Goal: Task Accomplishment & Management: Manage account settings

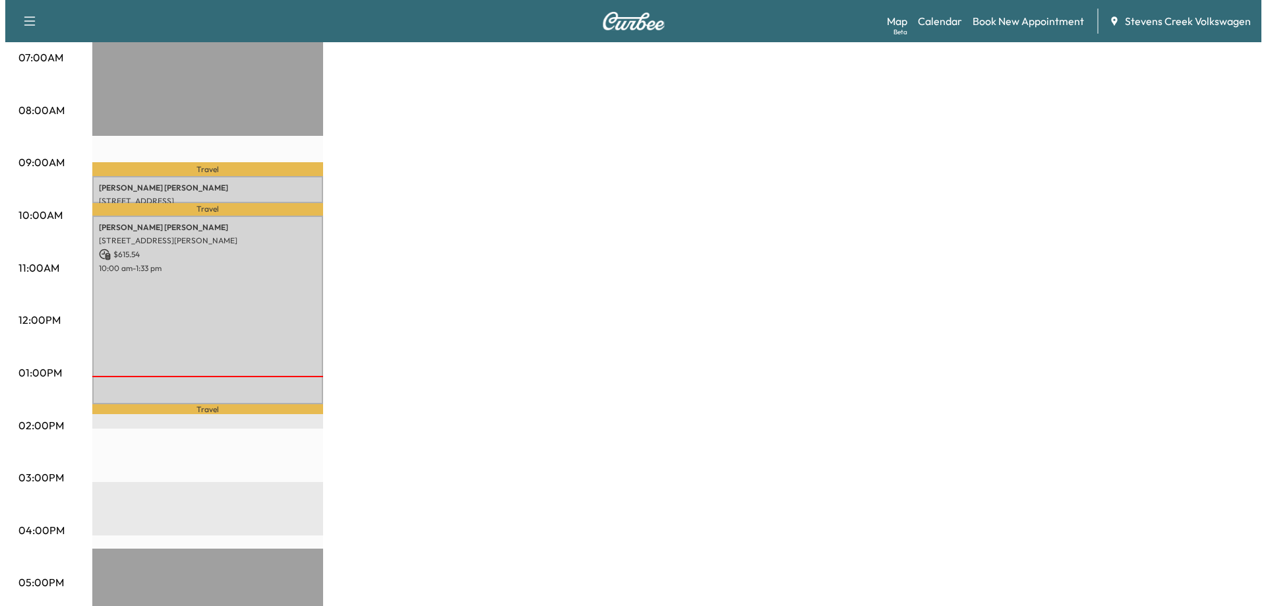
scroll to position [330, 0]
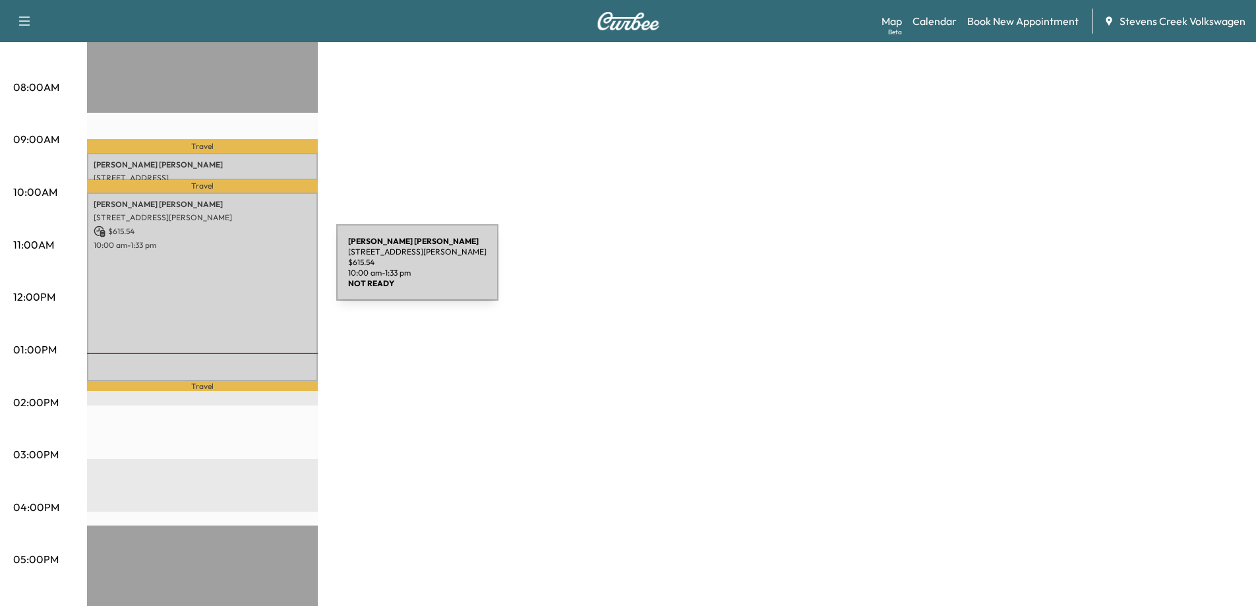
click at [237, 270] on div "[PERSON_NAME] [STREET_ADDRESS][PERSON_NAME] $ 615.54 10:00 am - 1:33 pm" at bounding box center [202, 287] width 231 height 189
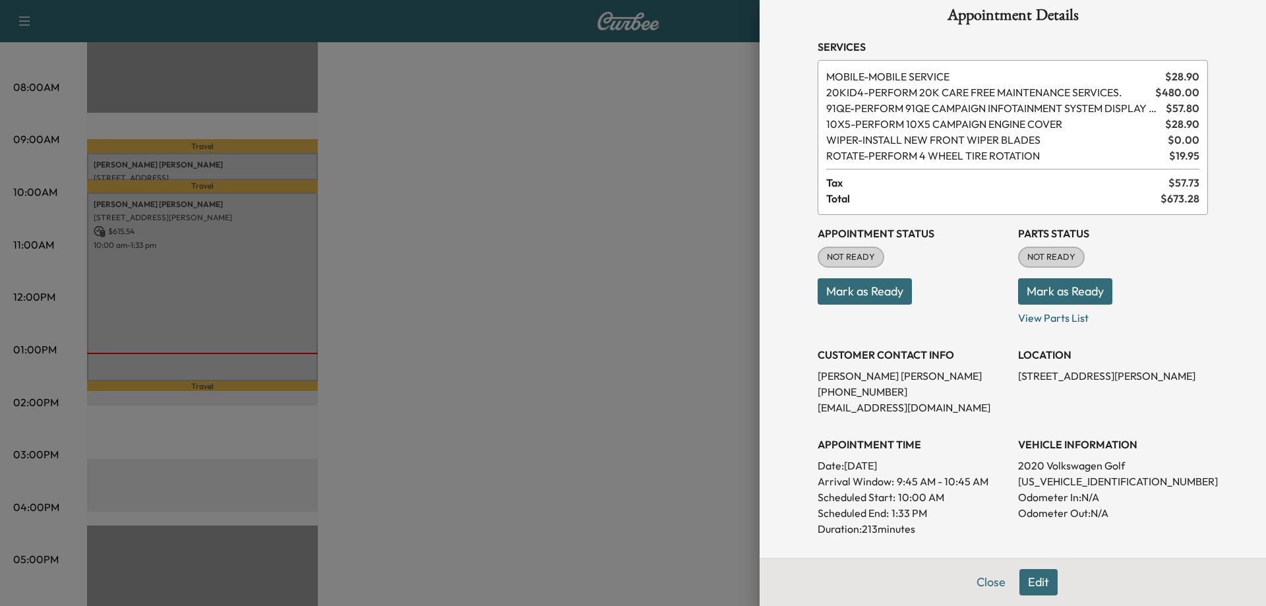
scroll to position [0, 0]
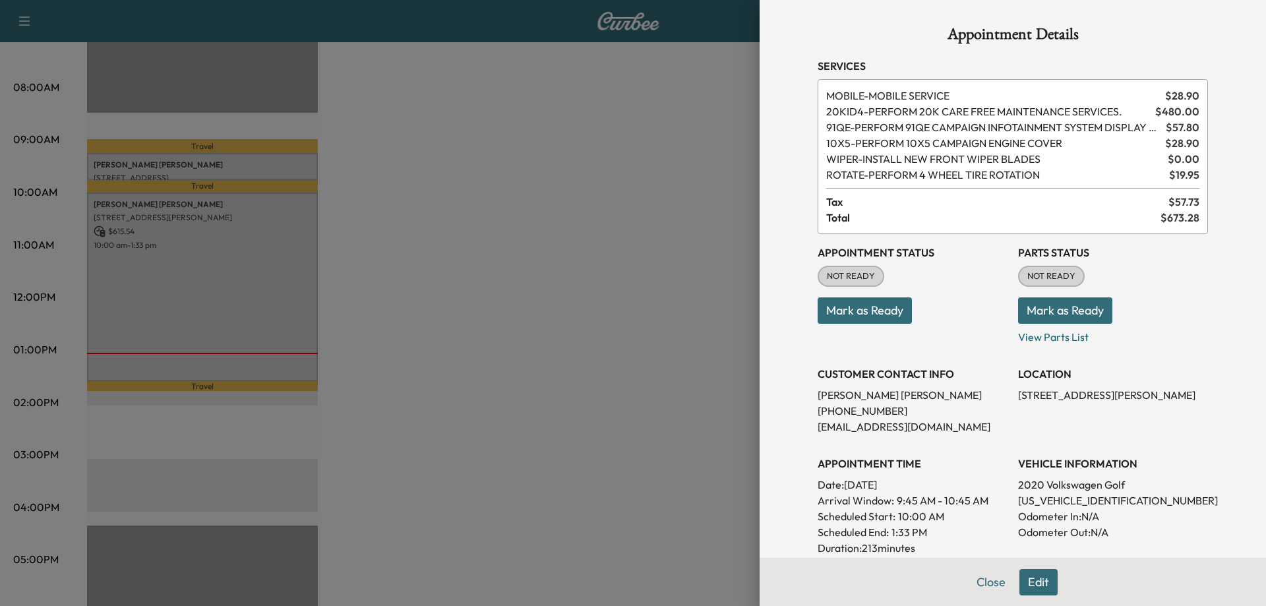
click at [1026, 502] on p "[US_VEHICLE_IDENTIFICATION_NUMBER]" at bounding box center [1113, 500] width 190 height 16
copy p "[US_VEHICLE_IDENTIFICATION_NUMBER]"
click at [698, 195] on div at bounding box center [633, 303] width 1266 height 606
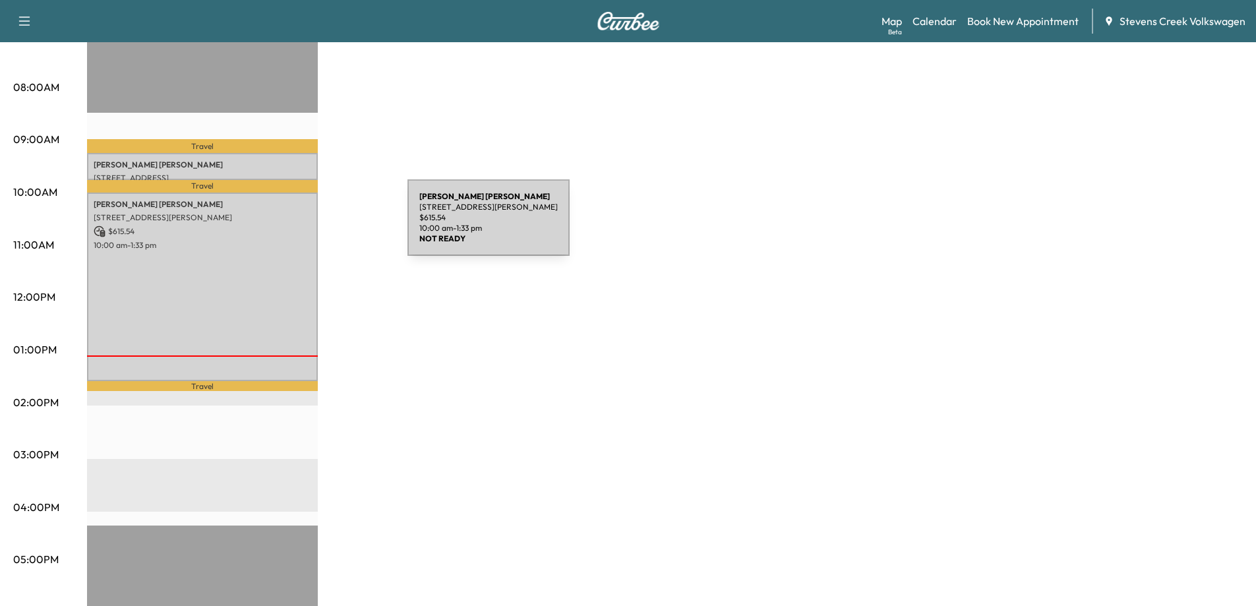
click at [227, 301] on div "[PERSON_NAME] [STREET_ADDRESS][PERSON_NAME] $ 615.54 10:00 am - 1:33 pm" at bounding box center [202, 287] width 231 height 189
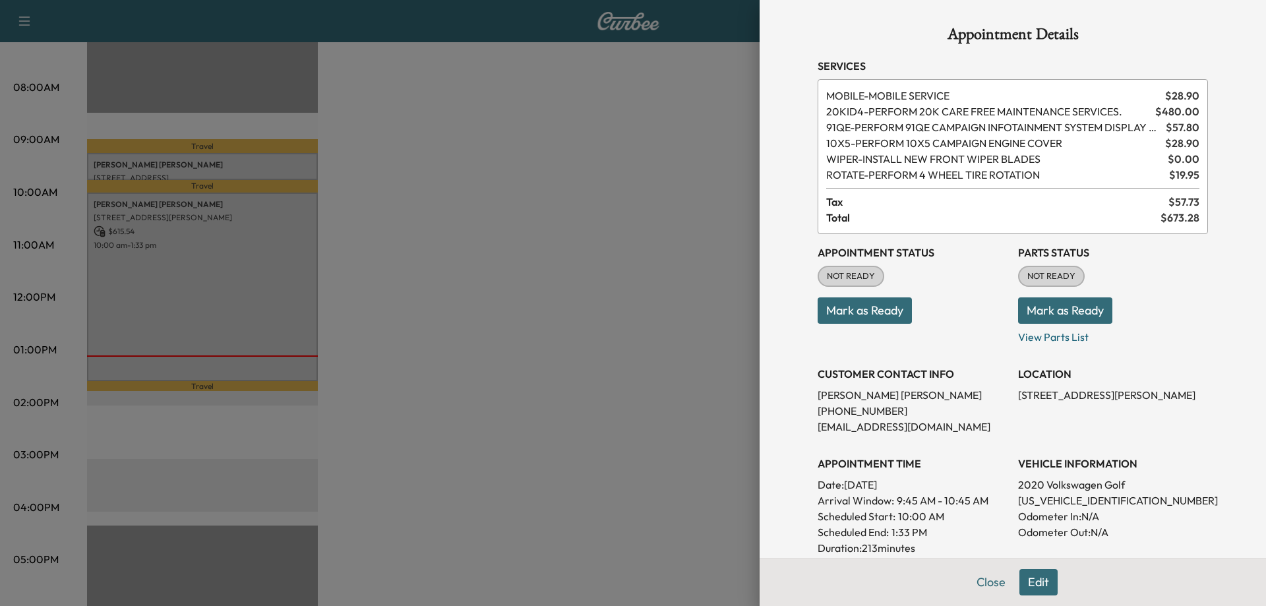
click at [1026, 580] on button "Edit" at bounding box center [1038, 582] width 38 height 26
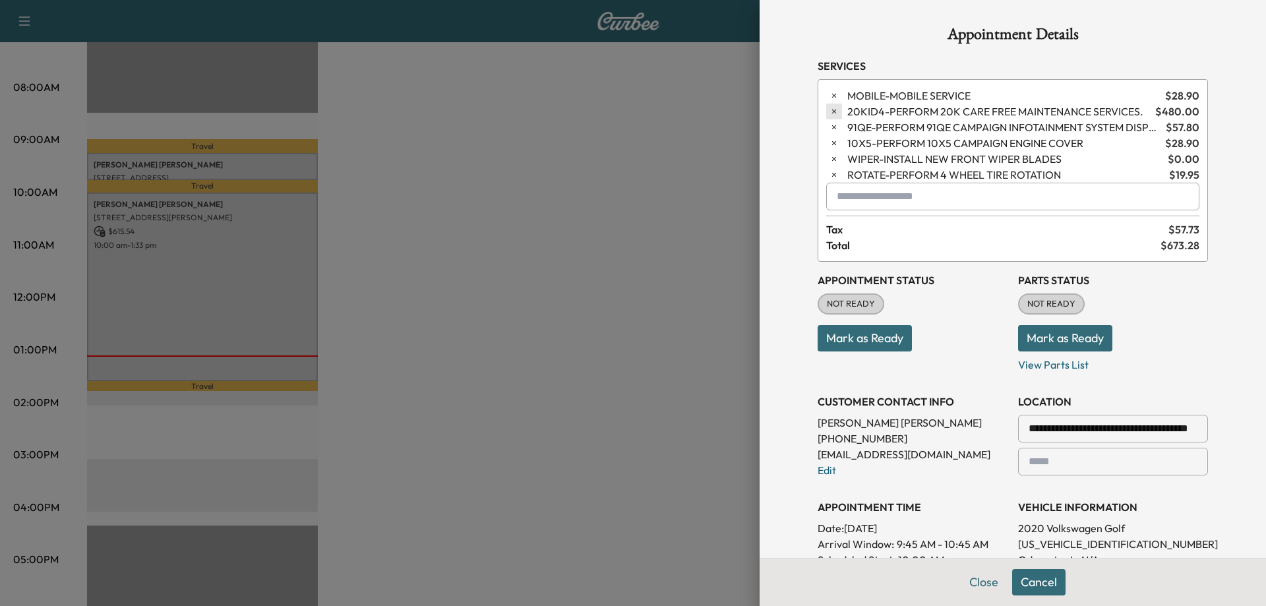
click at [829, 109] on icon "button" at bounding box center [833, 111] width 9 height 9
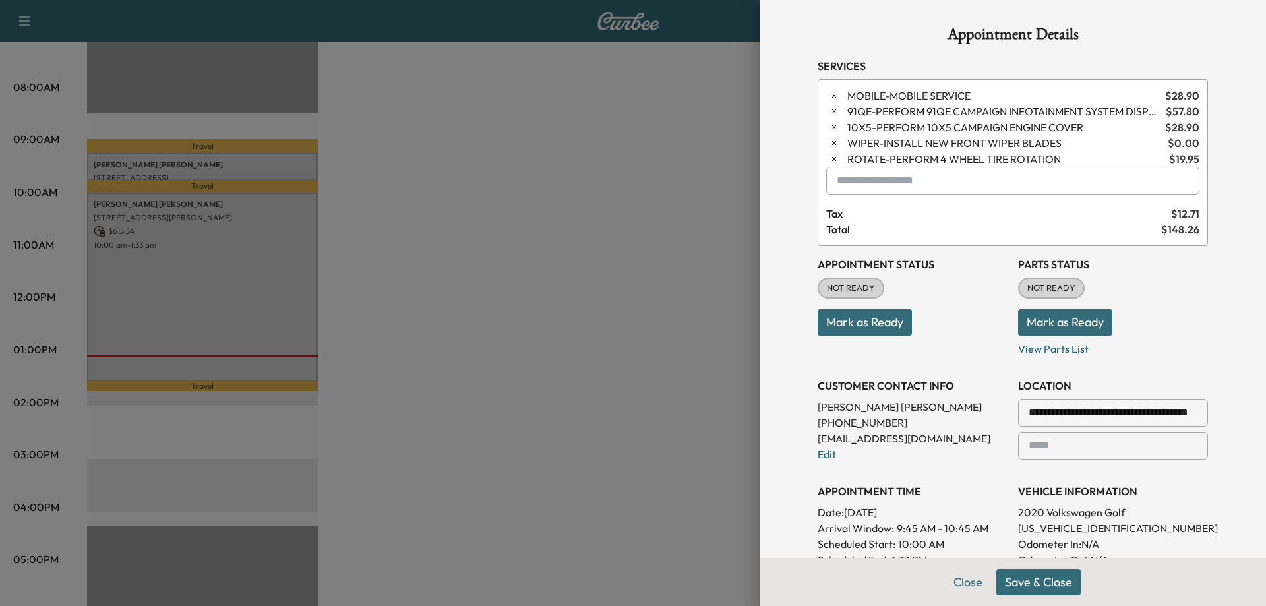
click at [829, 109] on icon "button" at bounding box center [833, 111] width 9 height 9
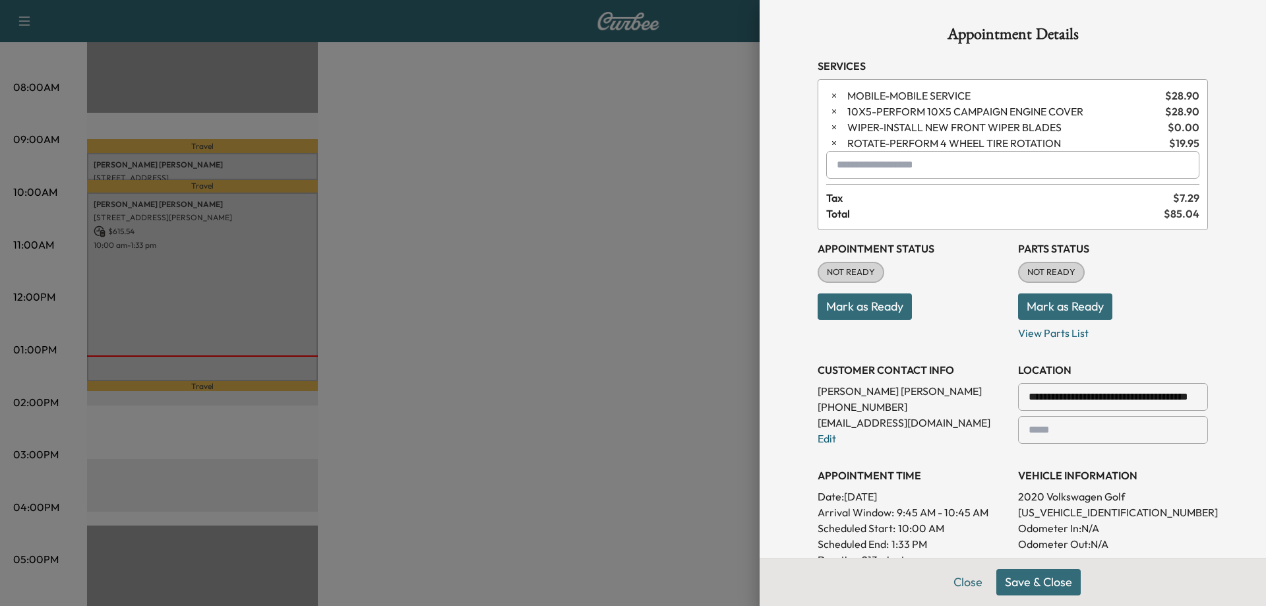
click at [829, 109] on icon "button" at bounding box center [833, 111] width 9 height 9
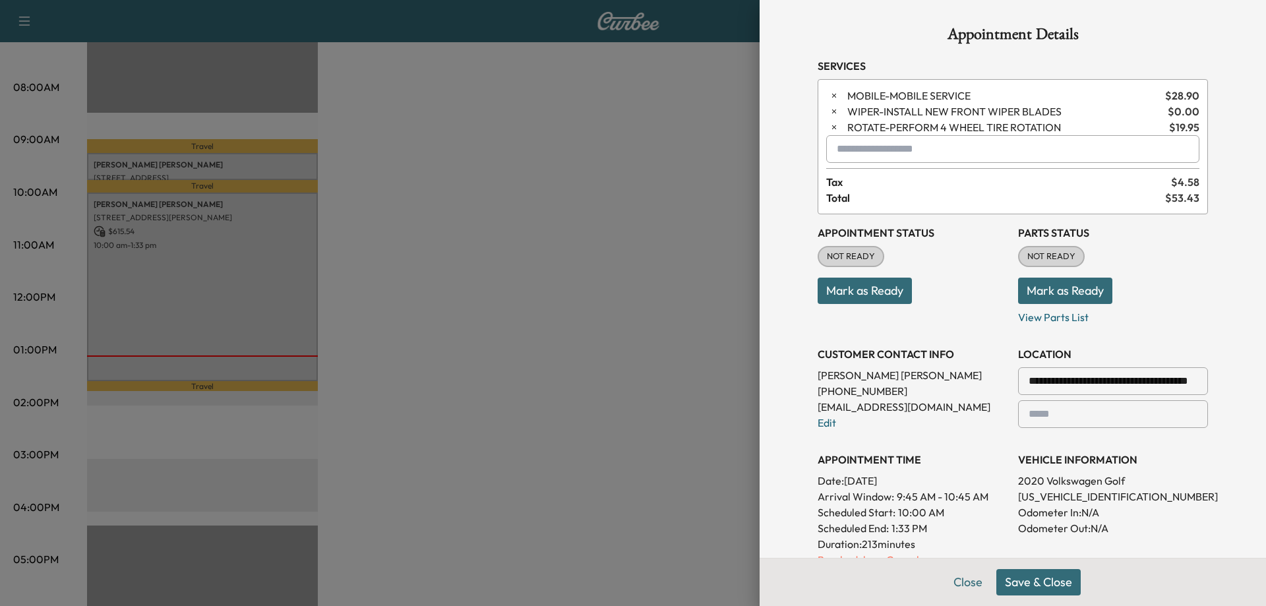
click at [853, 144] on input "text" at bounding box center [1012, 149] width 373 height 28
type input "*"
click at [772, 165] on div "**********" at bounding box center [1012, 303] width 506 height 606
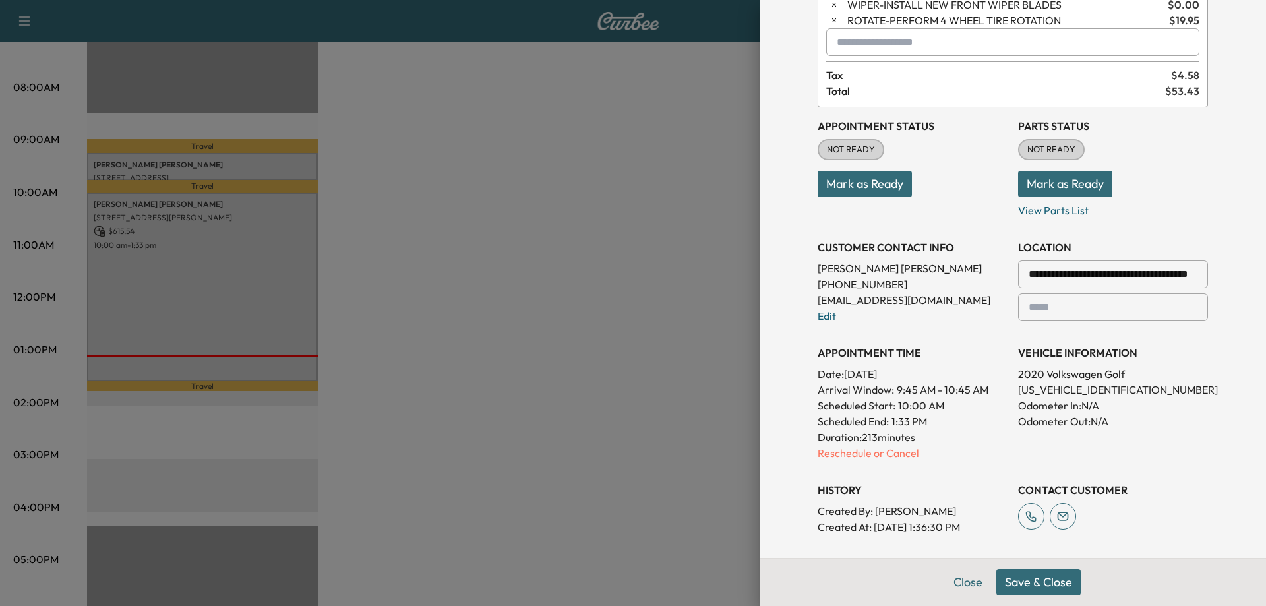
scroll to position [132, 0]
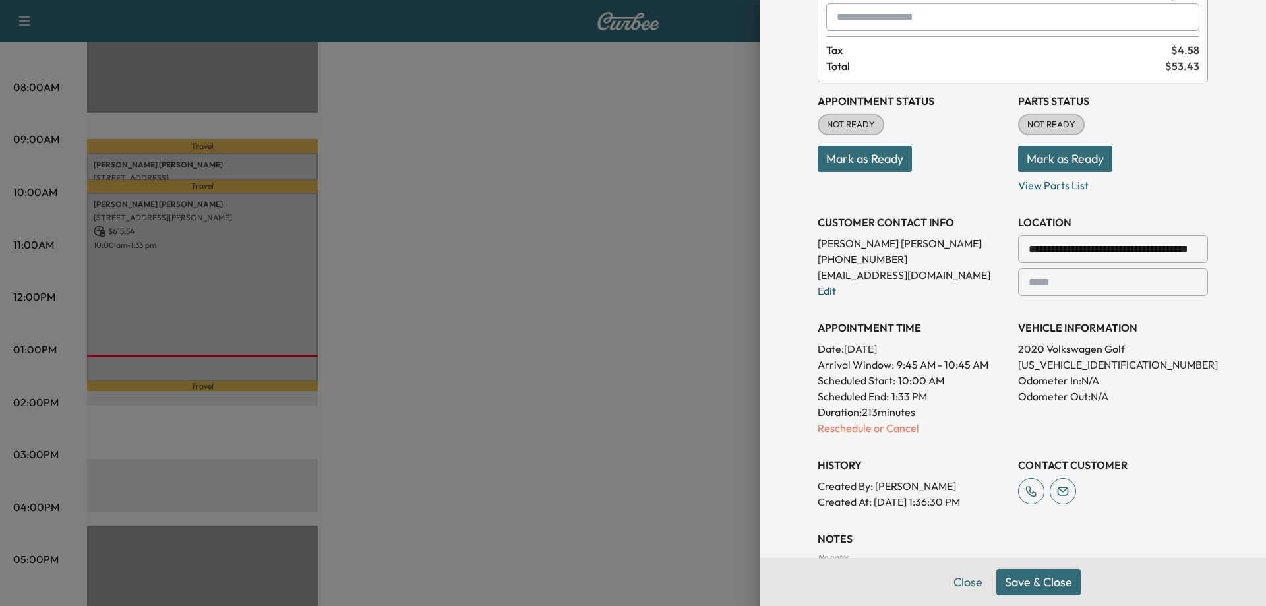
click at [1034, 579] on button "Save & Close" at bounding box center [1038, 582] width 84 height 26
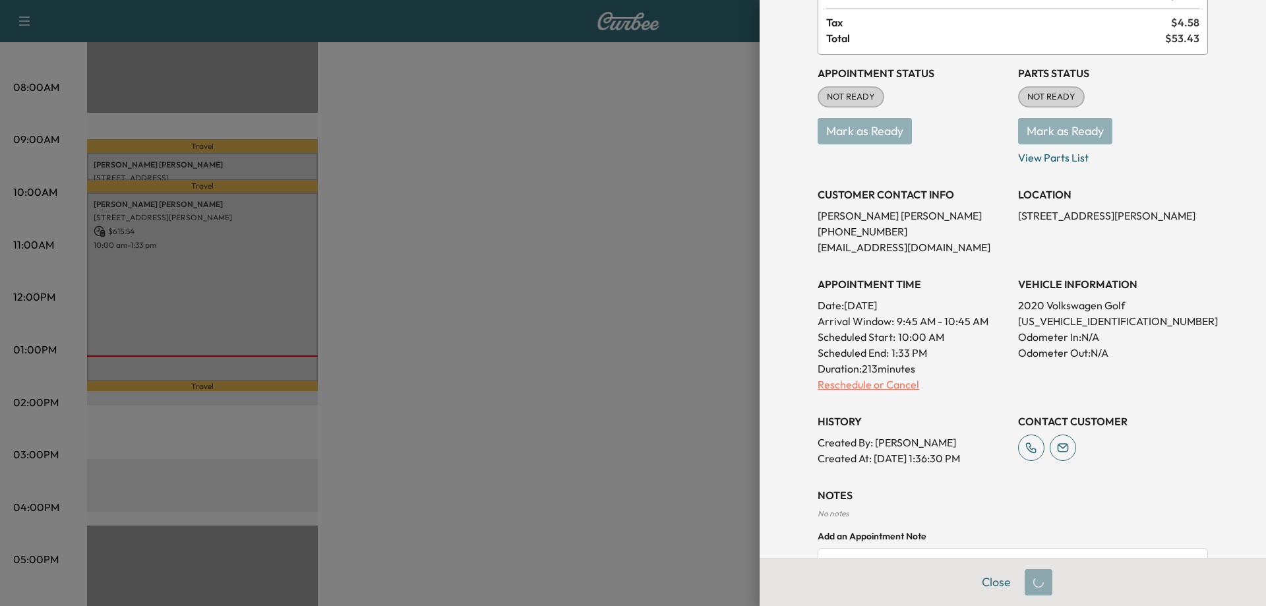
scroll to position [0, 0]
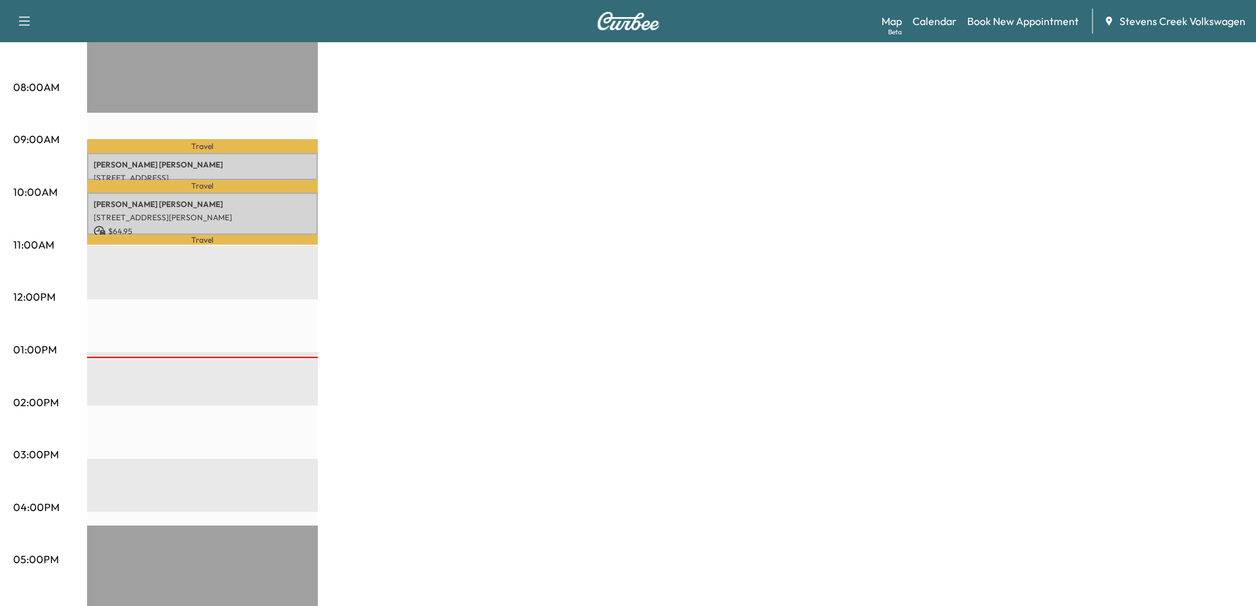
click at [495, 398] on div "Mobility Tiguan $ 122.75 Revenue 1 hr 18 min Work Time 41 min Transit Time Trav…" at bounding box center [665, 336] width 1156 height 989
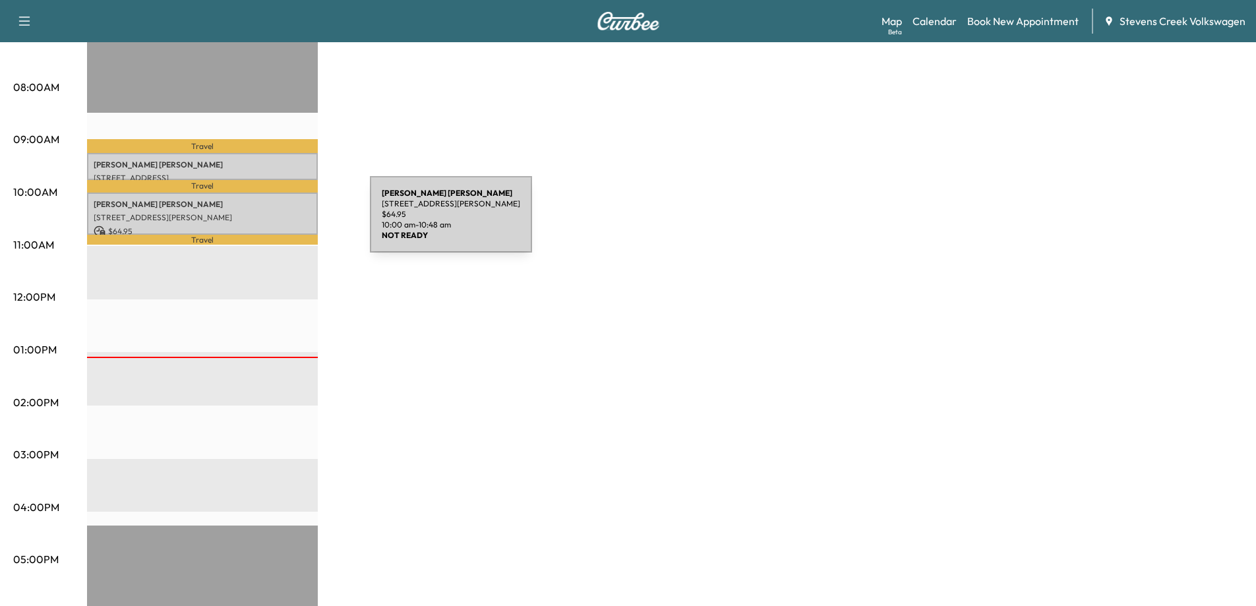
click at [271, 222] on div "[PERSON_NAME] [STREET_ADDRESS][PERSON_NAME] $ 64.95 10:00 am - 10:48 am" at bounding box center [202, 214] width 231 height 43
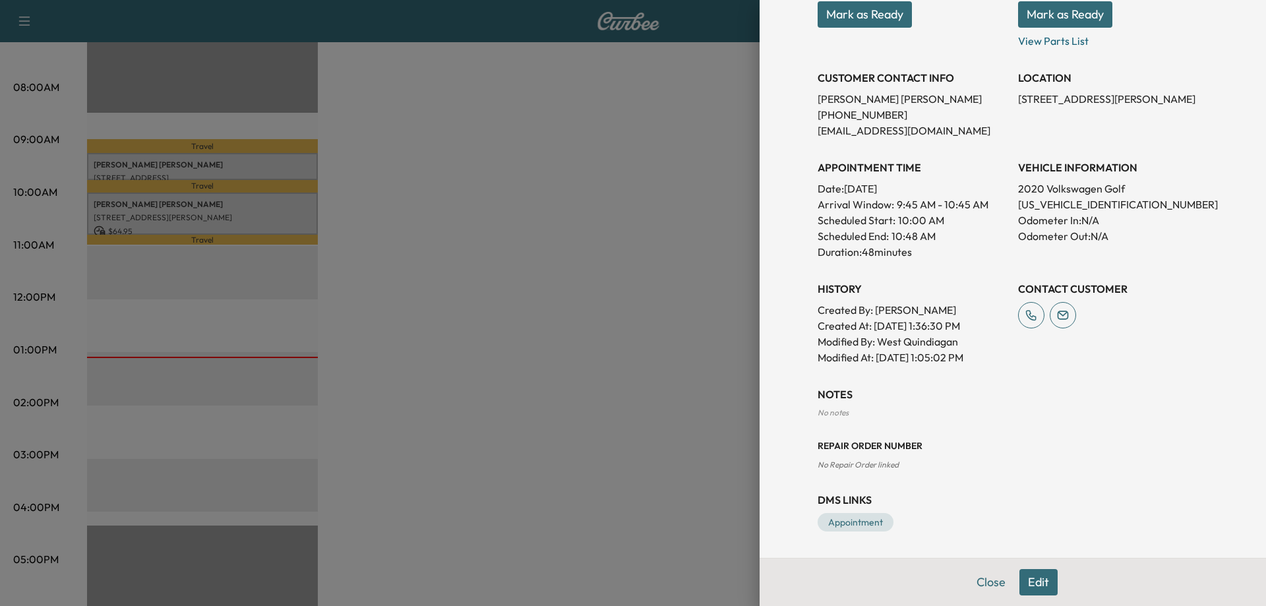
click at [1026, 580] on button "Edit" at bounding box center [1038, 582] width 38 height 26
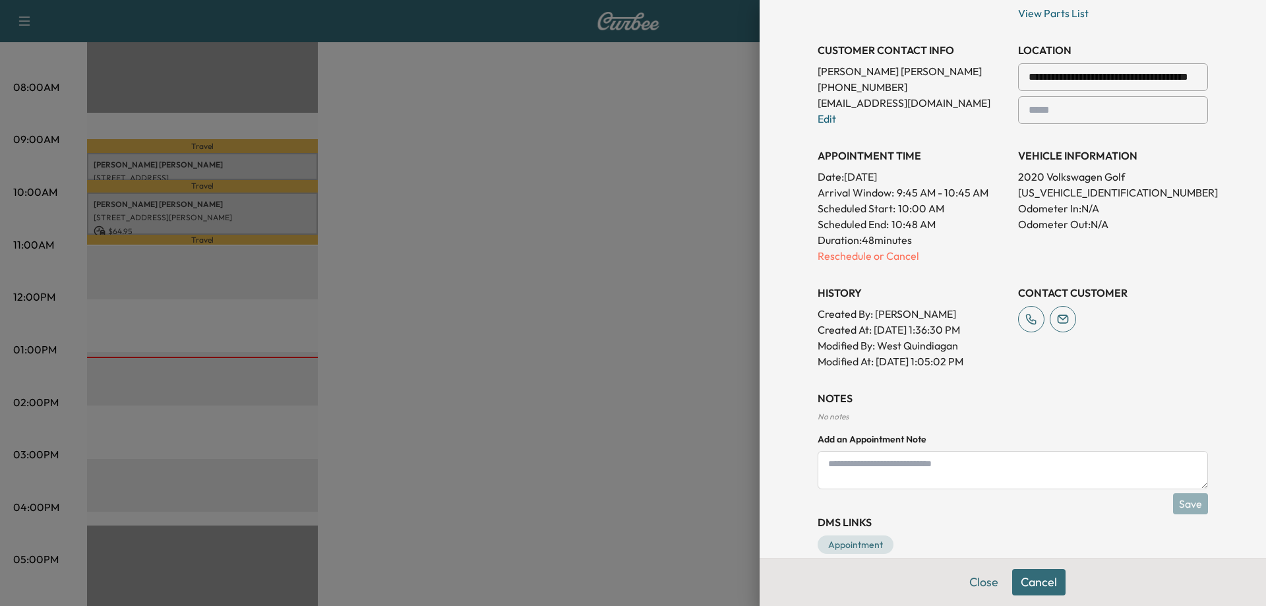
scroll to position [326, 0]
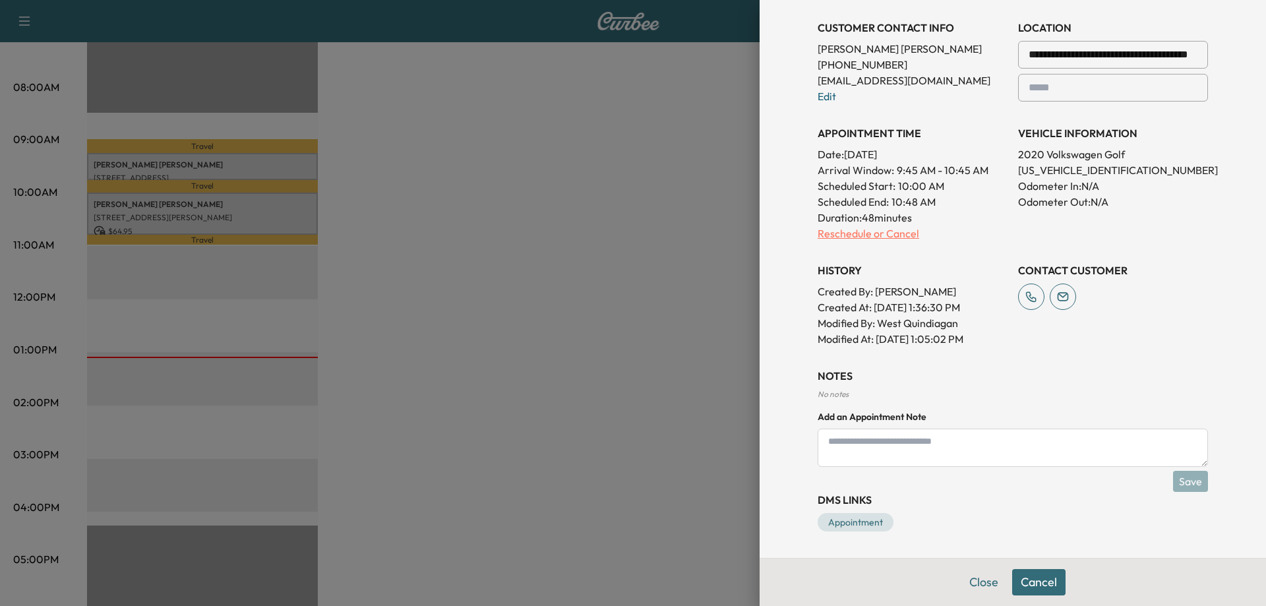
click at [856, 236] on p "Reschedule or Cancel" at bounding box center [912, 233] width 190 height 16
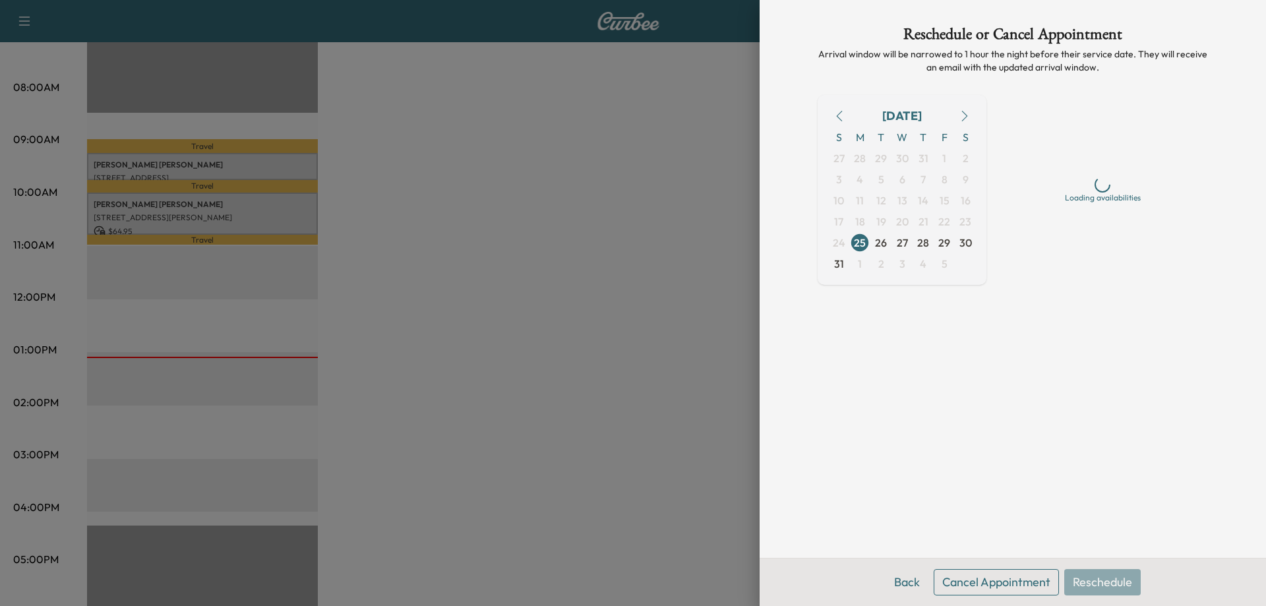
scroll to position [0, 0]
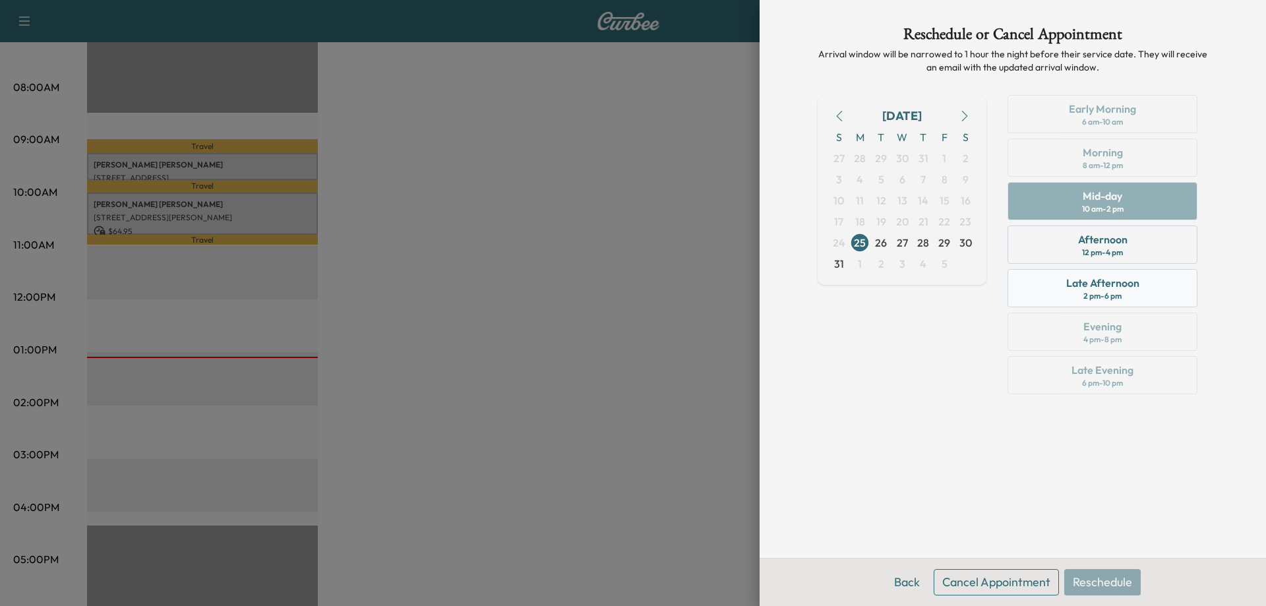
click at [1075, 286] on div "Late Afternoon" at bounding box center [1102, 283] width 73 height 16
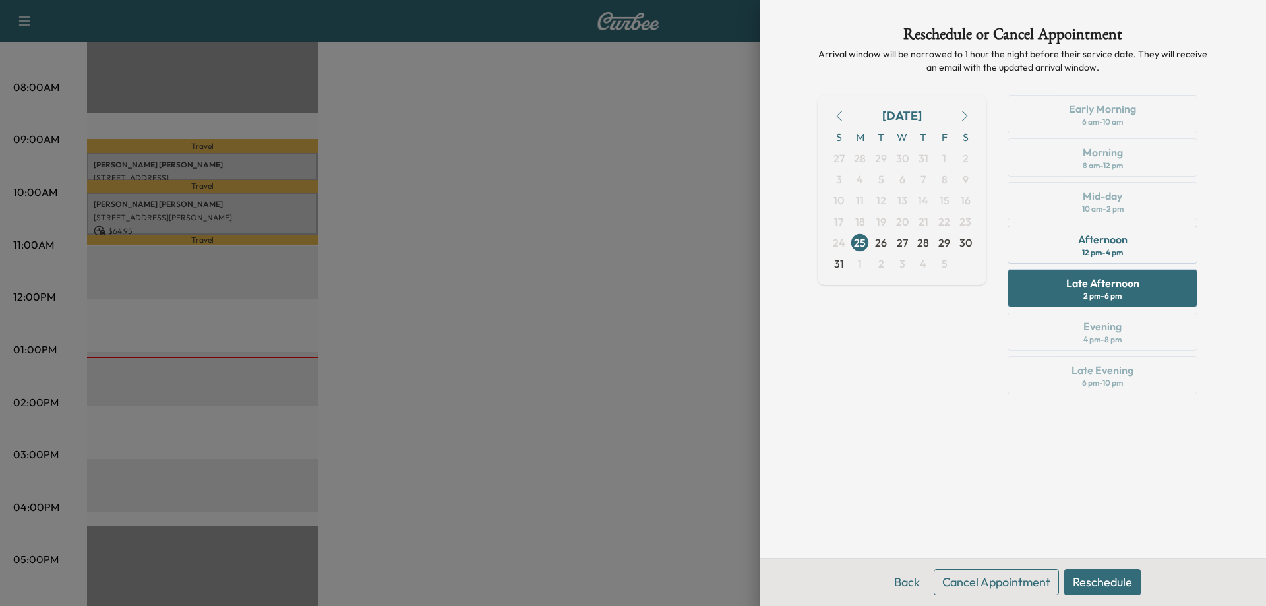
click at [999, 510] on div "Reschedule or Cancel Appointment Arrival window will be narrowed to 1 hour the …" at bounding box center [1013, 279] width 422 height 558
click at [1106, 582] on button "Reschedule" at bounding box center [1102, 582] width 76 height 26
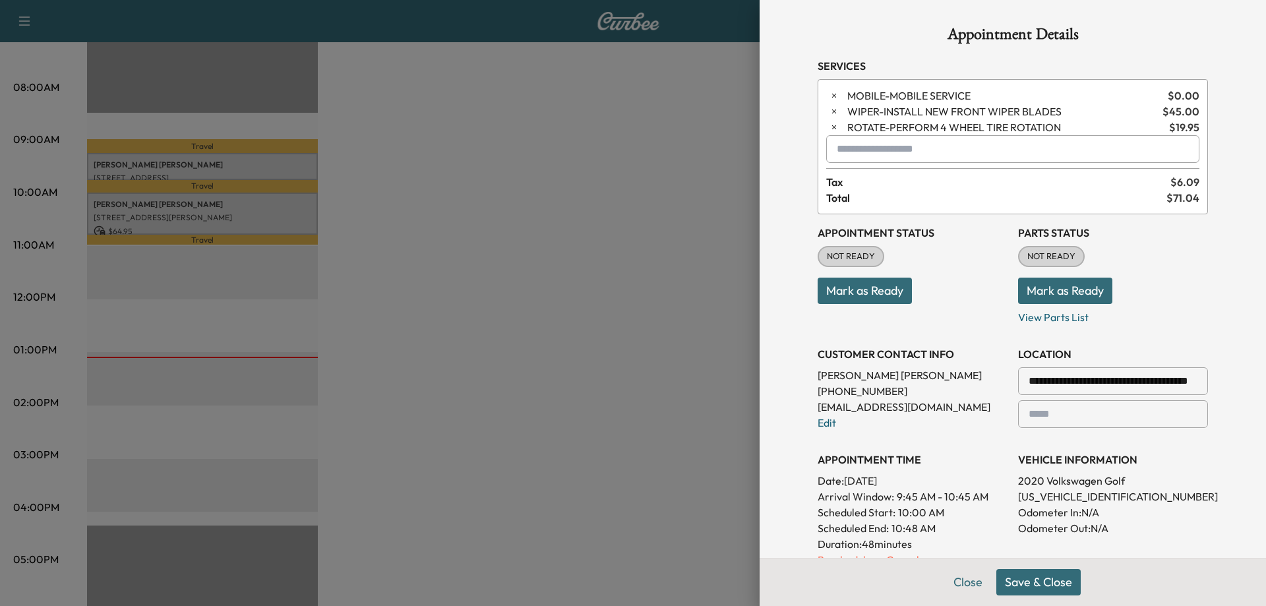
click at [1037, 585] on button "Save & Close" at bounding box center [1038, 582] width 84 height 26
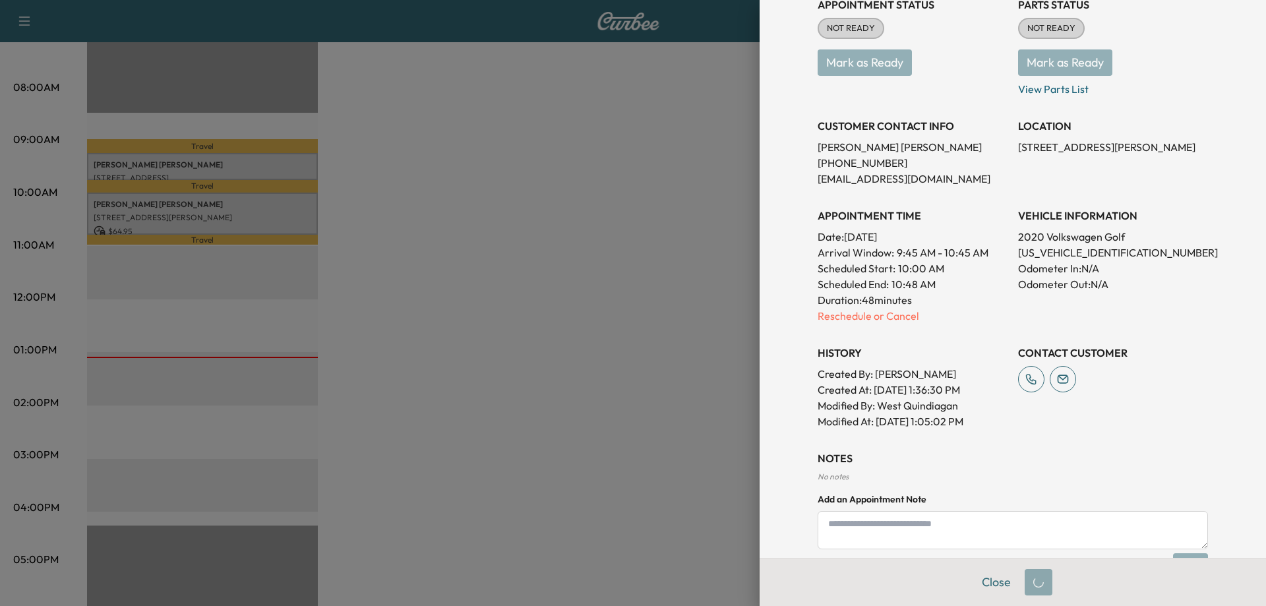
scroll to position [85, 0]
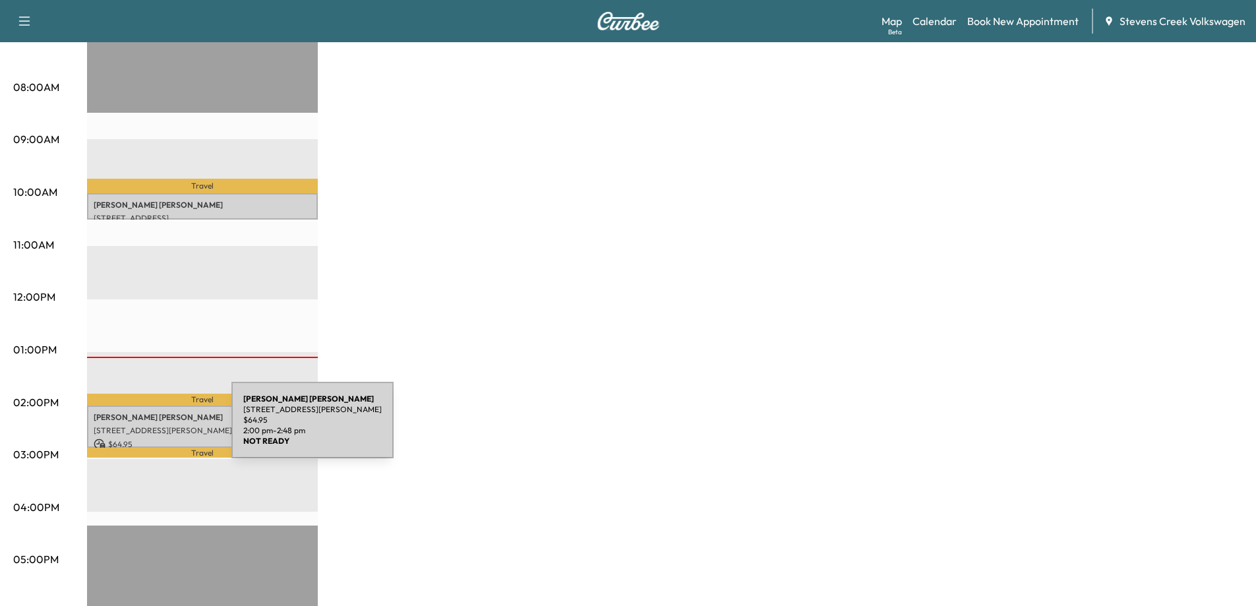
click at [144, 426] on p "[STREET_ADDRESS][PERSON_NAME]" at bounding box center [203, 430] width 218 height 11
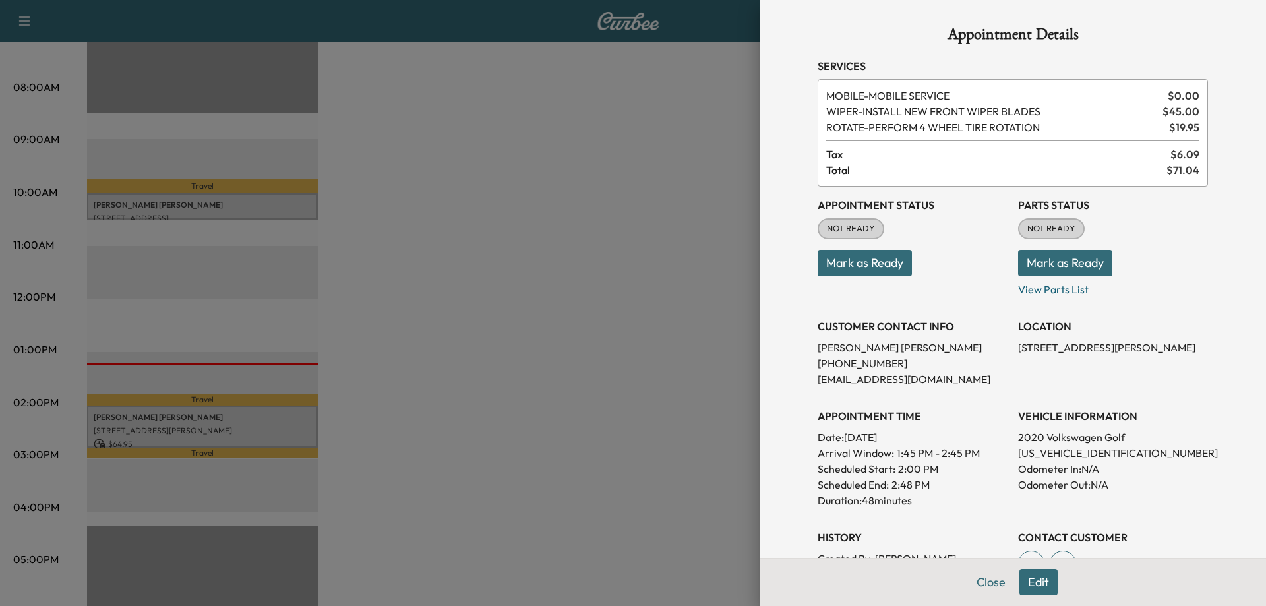
click at [875, 264] on button "Mark as Ready" at bounding box center [864, 263] width 94 height 26
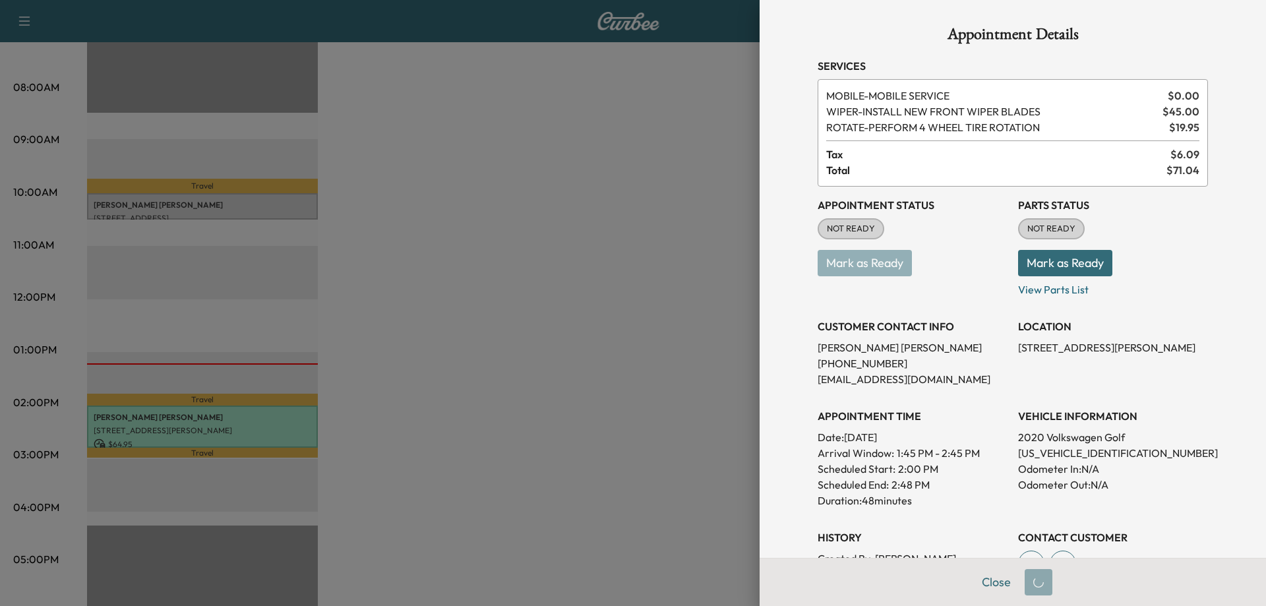
click at [1051, 261] on button "Mark as Ready" at bounding box center [1065, 263] width 94 height 26
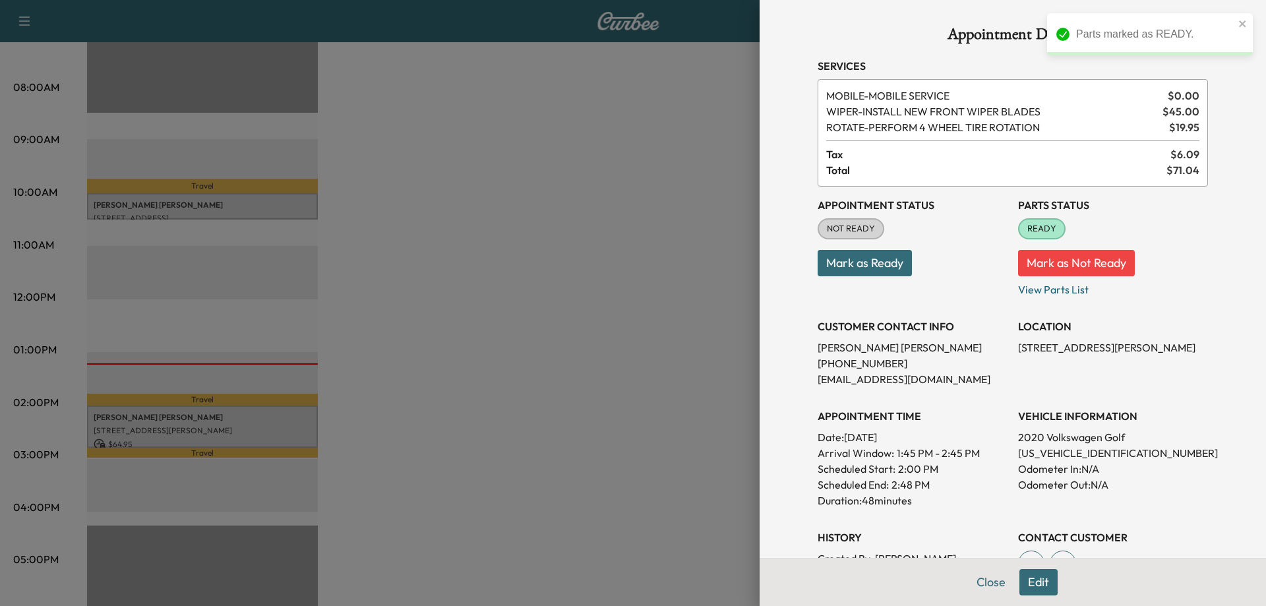
click at [872, 263] on button "Mark as Ready" at bounding box center [864, 263] width 94 height 26
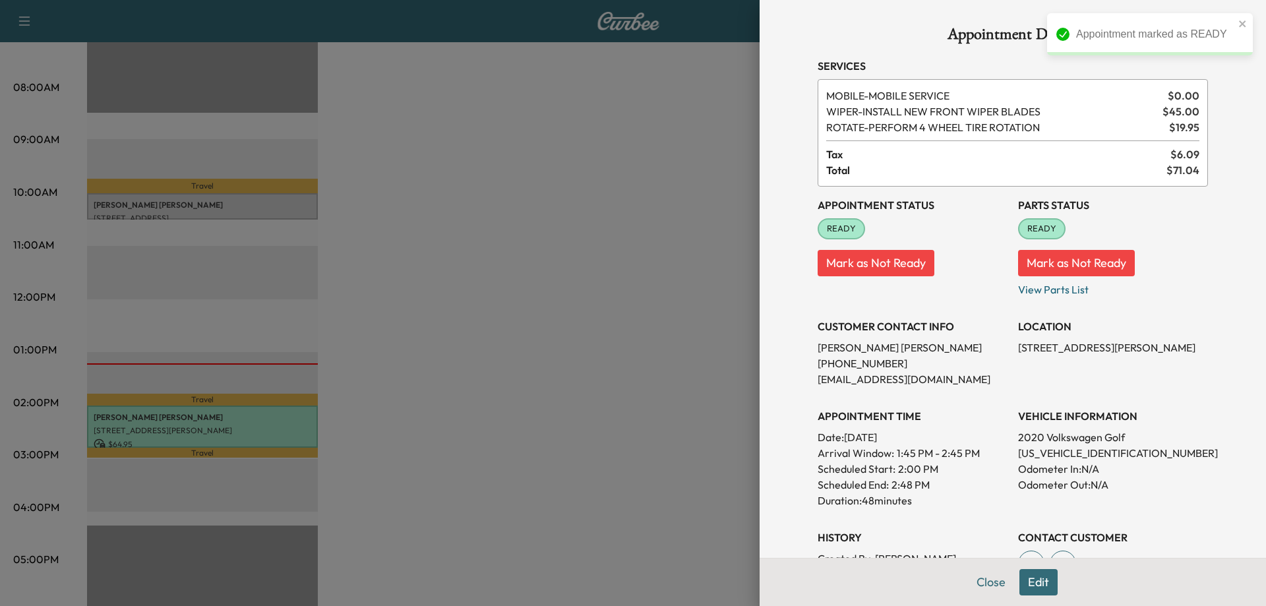
click at [502, 284] on div at bounding box center [633, 303] width 1266 height 606
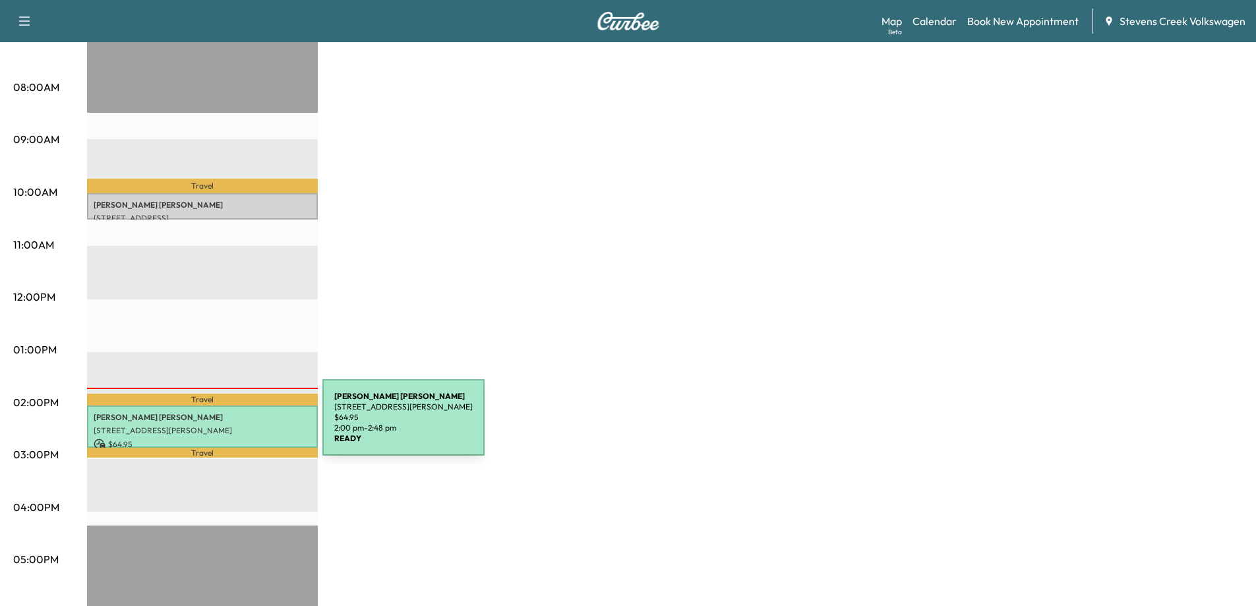
click at [223, 425] on p "[STREET_ADDRESS][PERSON_NAME]" at bounding box center [203, 430] width 218 height 11
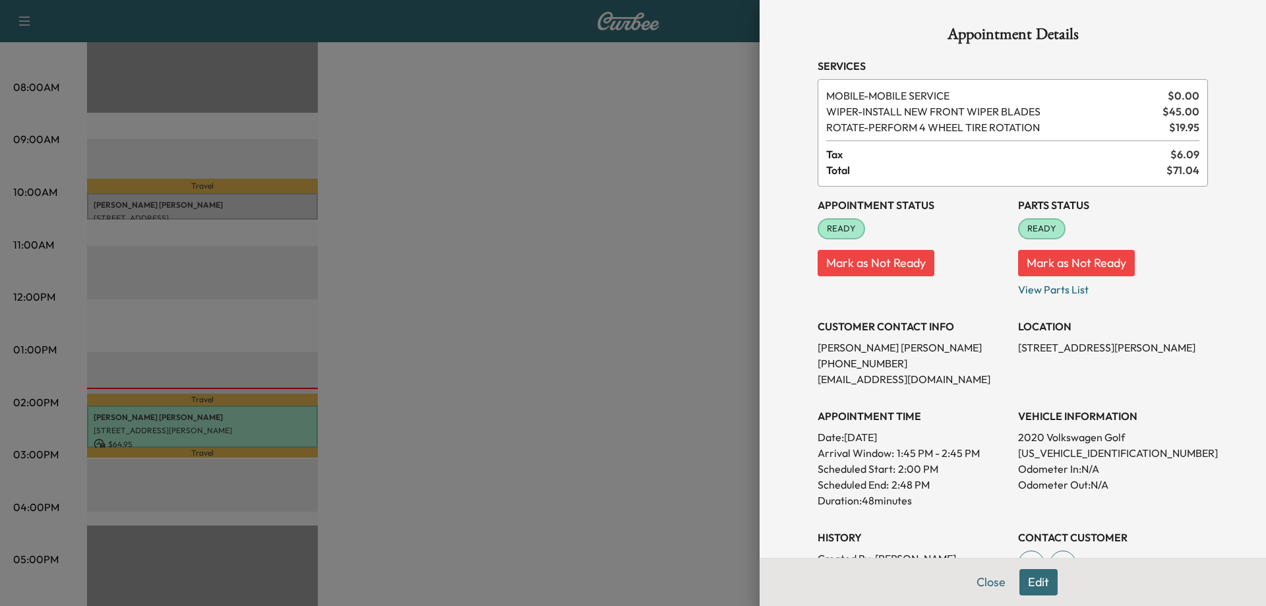
click at [576, 267] on div at bounding box center [633, 303] width 1266 height 606
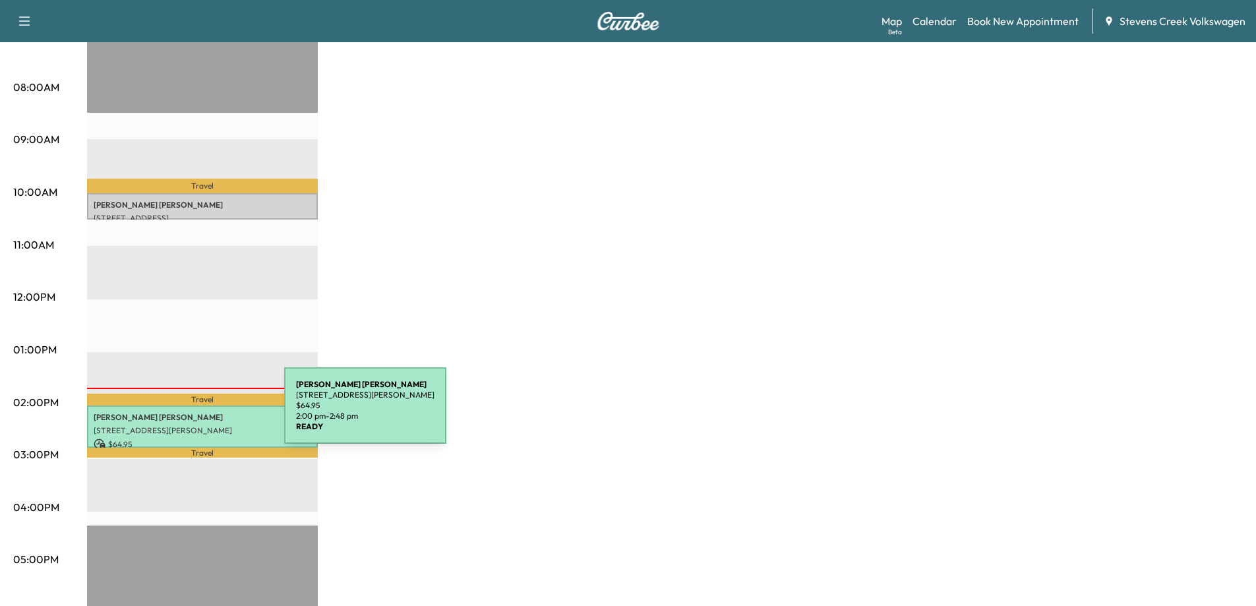
click at [185, 413] on p "[PERSON_NAME]" at bounding box center [203, 417] width 218 height 11
